Goal: Find specific page/section: Find specific page/section

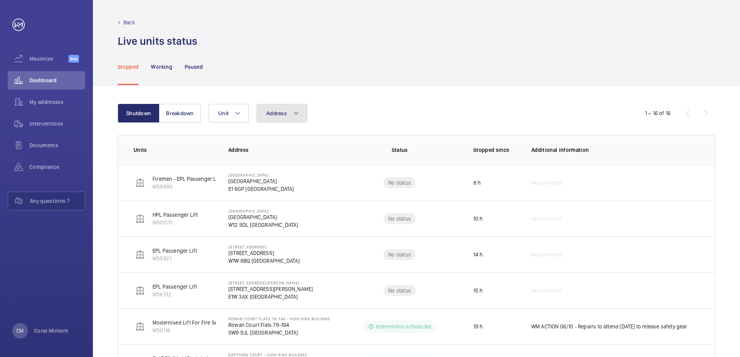
click at [269, 112] on span "Address" at bounding box center [276, 113] width 21 height 6
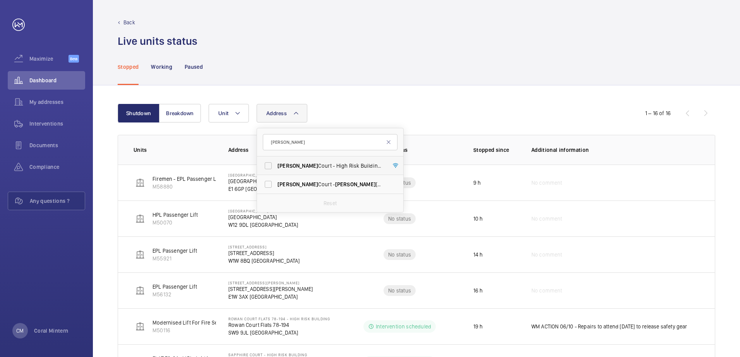
type input "[PERSON_NAME]"
click at [313, 167] on span "[PERSON_NAME][STREET_ADDRESS][PERSON_NAME]" at bounding box center [330, 166] width 106 height 8
click at [276, 167] on input "[PERSON_NAME][STREET_ADDRESS][PERSON_NAME]" at bounding box center [267, 165] width 15 height 15
checkbox input "true"
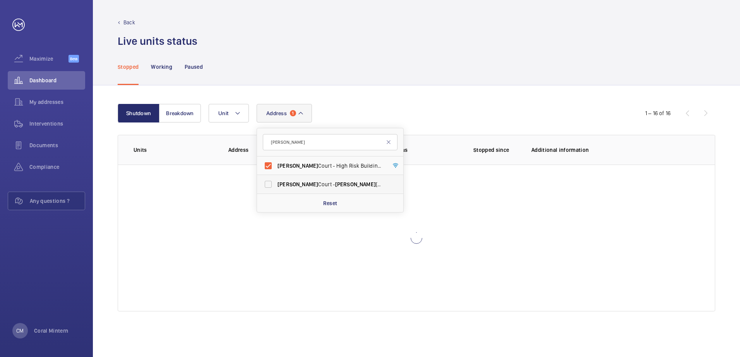
click at [314, 184] on span "[PERSON_NAME][STREET_ADDRESS][PERSON_NAME]" at bounding box center [330, 185] width 106 height 8
click at [276, 184] on input "[PERSON_NAME][STREET_ADDRESS][PERSON_NAME]" at bounding box center [267, 184] width 15 height 15
checkbox input "true"
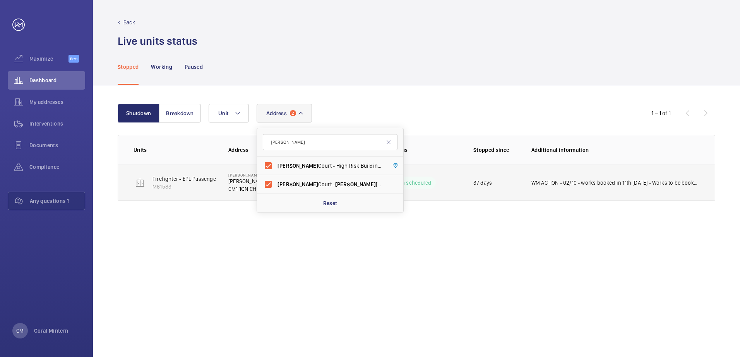
click at [634, 188] on td "WM ACTION - 02/10 - works booked in 11th [DATE] - Works to be booked in for sec…" at bounding box center [617, 183] width 196 height 36
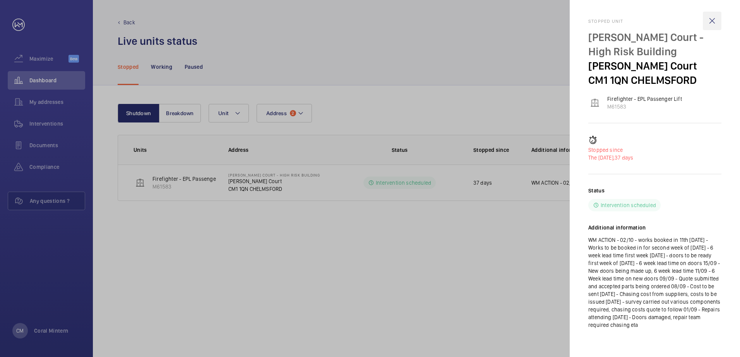
click at [711, 22] on wm-front-icon-button at bounding box center [712, 21] width 19 height 19
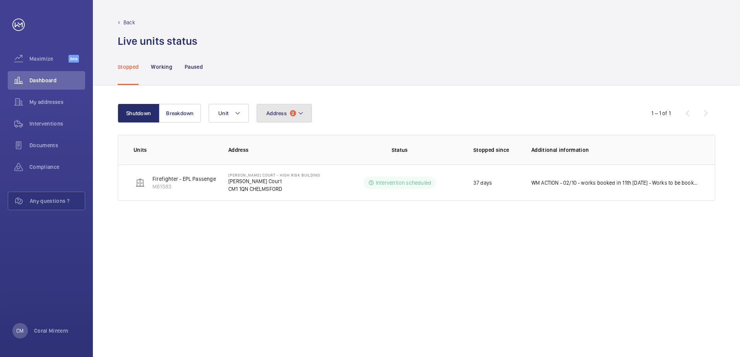
click at [282, 115] on span "Address" at bounding box center [276, 113] width 21 height 6
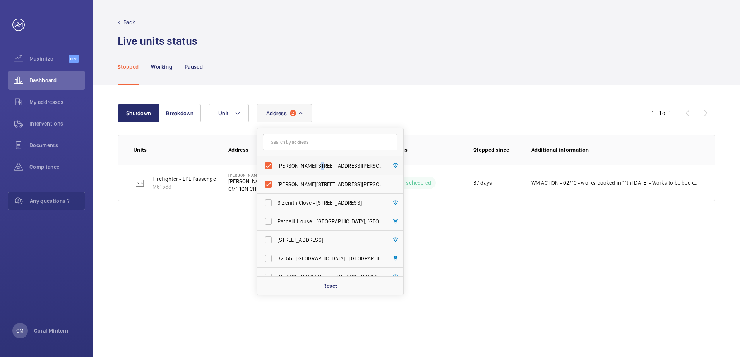
click at [321, 173] on label "[PERSON_NAME][STREET_ADDRESS][PERSON_NAME]" at bounding box center [324, 166] width 135 height 19
drag, startPoint x: 321, startPoint y: 173, endPoint x: 326, endPoint y: 185, distance: 12.1
click at [326, 185] on span "[PERSON_NAME][STREET_ADDRESS][PERSON_NAME]" at bounding box center [330, 185] width 106 height 8
click at [276, 185] on input "[PERSON_NAME][STREET_ADDRESS][PERSON_NAME]" at bounding box center [267, 184] width 15 height 15
checkbox input "false"
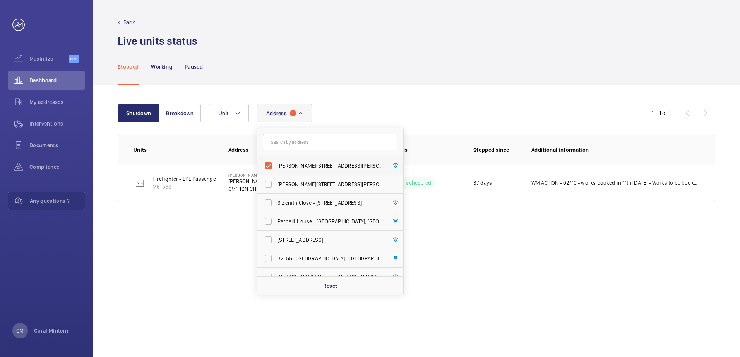
click at [329, 163] on span "[PERSON_NAME][STREET_ADDRESS][PERSON_NAME]" at bounding box center [330, 166] width 106 height 8
click at [276, 163] on input "[PERSON_NAME][STREET_ADDRESS][PERSON_NAME]" at bounding box center [267, 165] width 15 height 15
checkbox input "false"
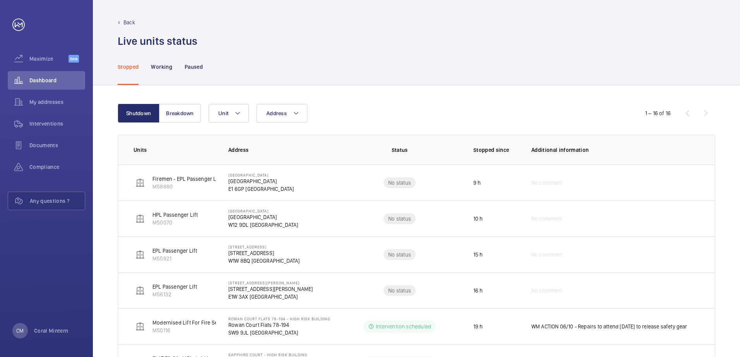
drag, startPoint x: 279, startPoint y: 107, endPoint x: 280, endPoint y: 117, distance: 10.1
click at [279, 111] on button "Address" at bounding box center [282, 113] width 51 height 19
type input "may house"
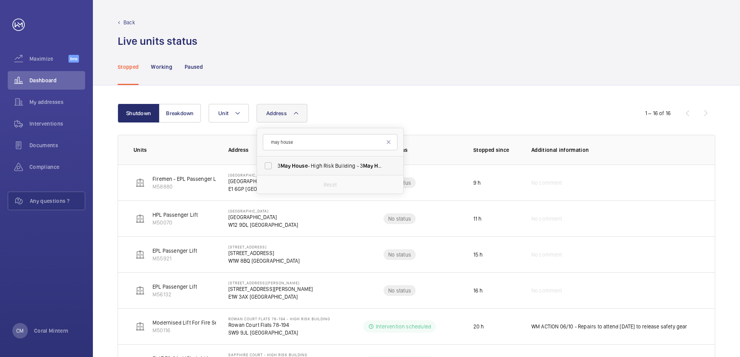
click at [330, 172] on label "[DATE] House - High Risk Building - [DATE][GEOGRAPHIC_DATA]" at bounding box center [324, 166] width 135 height 19
click at [276, 172] on input "[DATE] House - High Risk Building - [DATE][GEOGRAPHIC_DATA]" at bounding box center [267, 165] width 15 height 15
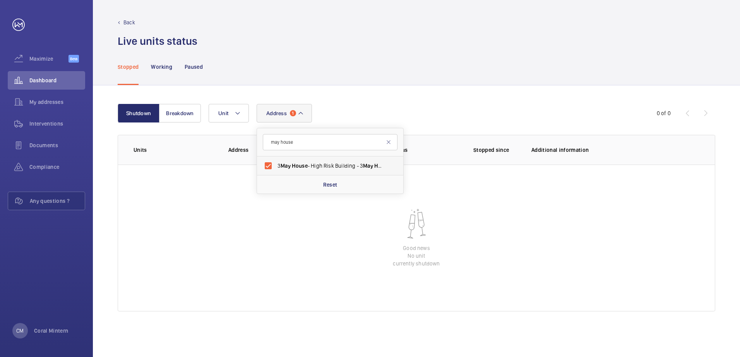
click at [338, 172] on label "[DATE] House - High Risk Building - [DATE][GEOGRAPHIC_DATA]" at bounding box center [324, 166] width 135 height 19
click at [276, 172] on input "[DATE] House - High Risk Building - [DATE][GEOGRAPHIC_DATA]" at bounding box center [267, 165] width 15 height 15
checkbox input "false"
